Goal: Check status

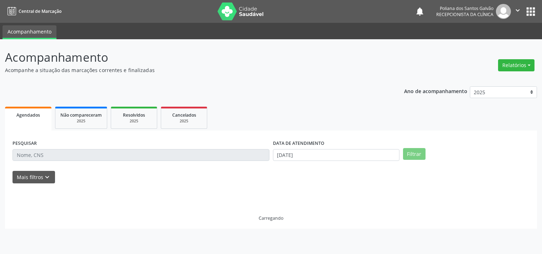
select select "8"
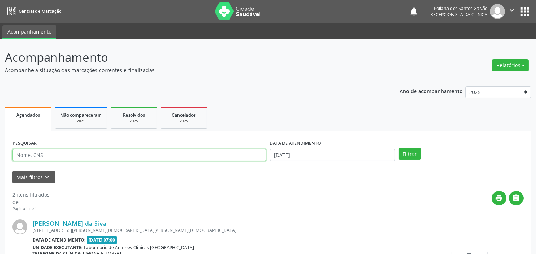
click at [212, 157] on input "text" at bounding box center [139, 155] width 254 height 12
type input "adeilson"
click at [398, 148] on button "Filtrar" at bounding box center [409, 154] width 22 height 12
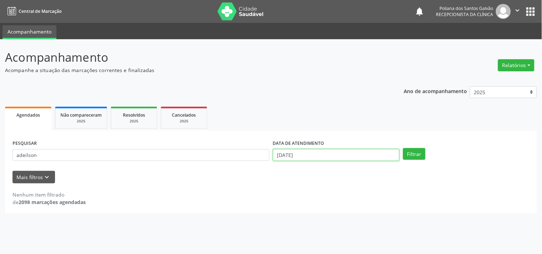
click at [343, 159] on input "[DATE]" at bounding box center [336, 155] width 126 height 12
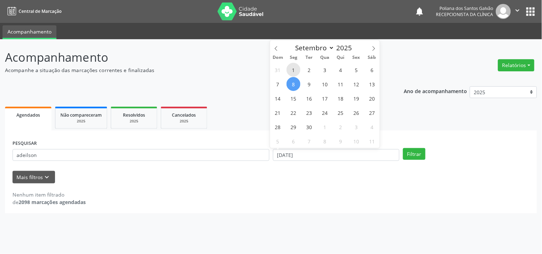
click at [293, 70] on span "1" at bounding box center [293, 70] width 14 height 14
type input "[DATE]"
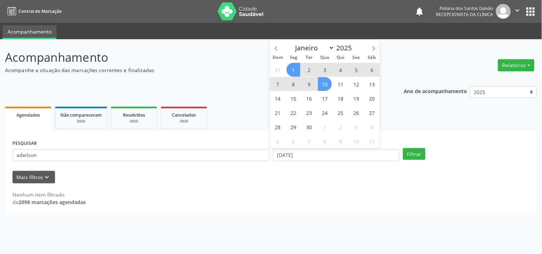
click at [328, 81] on span "10" at bounding box center [325, 84] width 14 height 14
select select "8"
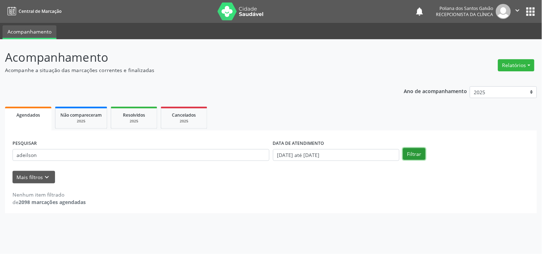
click at [418, 155] on button "Filtrar" at bounding box center [414, 154] width 22 height 12
click at [341, 149] on input "[DATE] até [DATE]" at bounding box center [336, 155] width 126 height 12
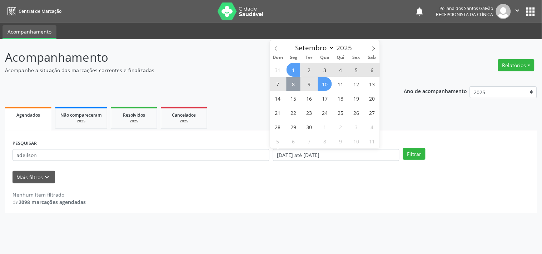
click at [298, 86] on span "8" at bounding box center [293, 84] width 14 height 14
type input "[DATE]"
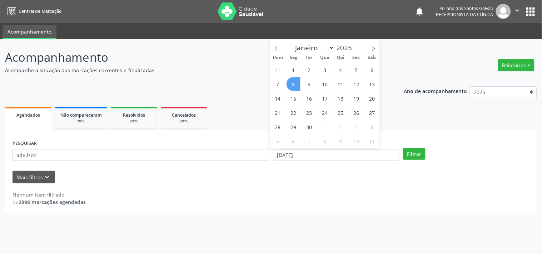
click at [298, 86] on span "8" at bounding box center [293, 84] width 14 height 14
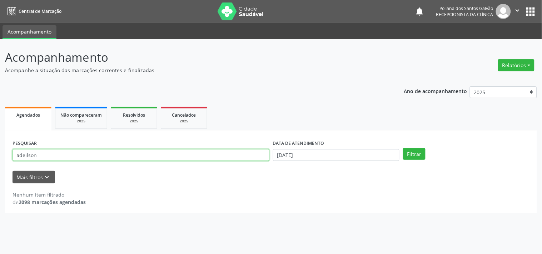
click at [24, 157] on input "adeilson" at bounding box center [140, 155] width 257 height 12
type input "adailson"
click at [403, 148] on button "Filtrar" at bounding box center [414, 154] width 22 height 12
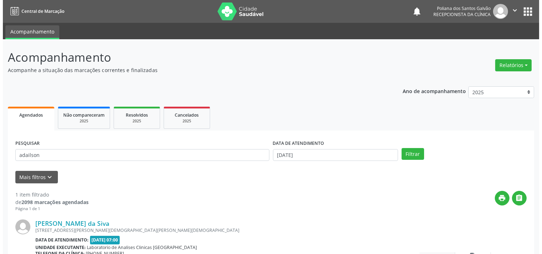
scroll to position [66, 0]
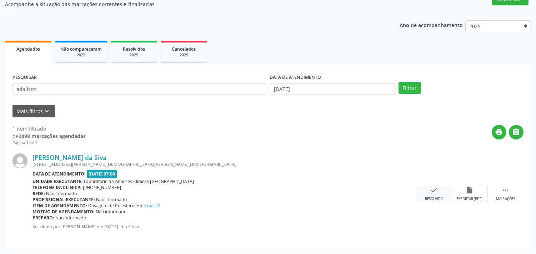
click at [418, 187] on div "check Resolvido" at bounding box center [434, 193] width 36 height 15
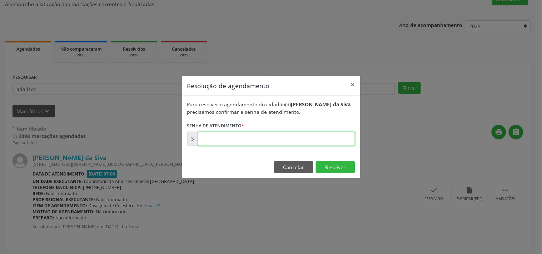
click at [317, 138] on input "text" at bounding box center [276, 139] width 157 height 14
type input "00175508"
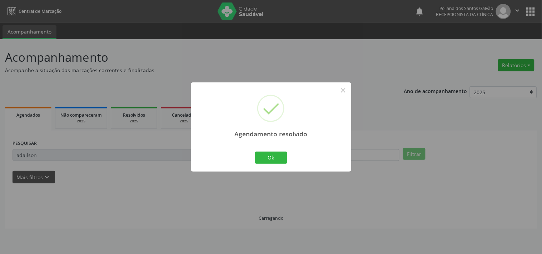
scroll to position [0, 0]
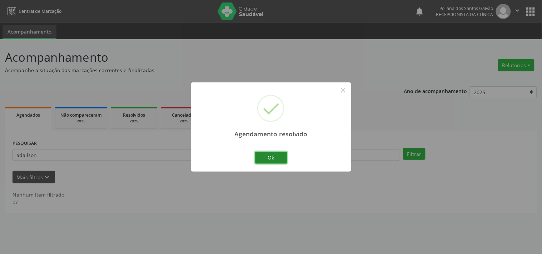
click at [280, 156] on button "Ok" at bounding box center [271, 158] width 32 height 12
